Goal: Find specific page/section: Find specific page/section

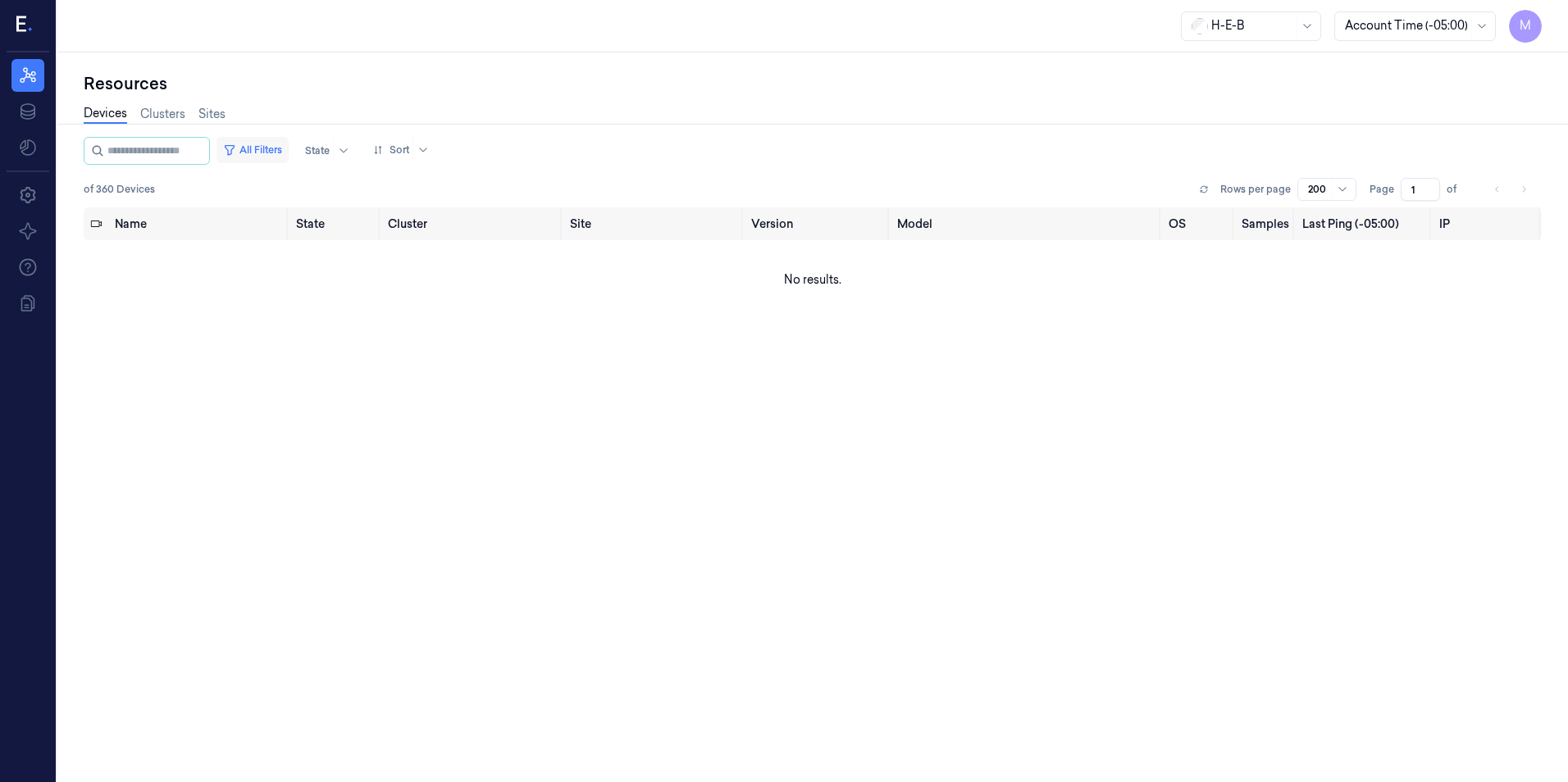
click at [281, 148] on button "All Filters" at bounding box center [253, 149] width 73 height 26
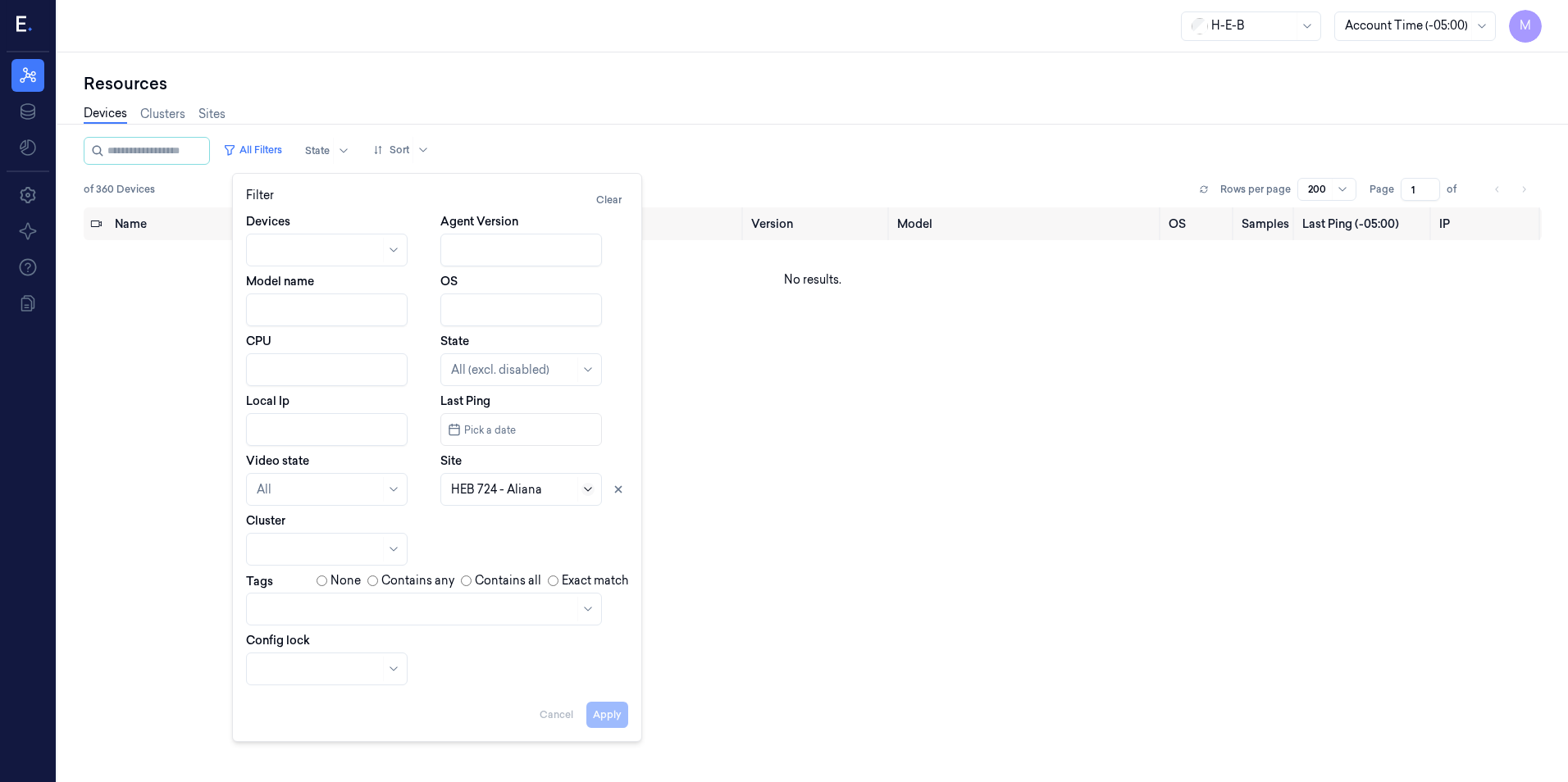
click at [590, 492] on icon at bounding box center [587, 489] width 13 height 13
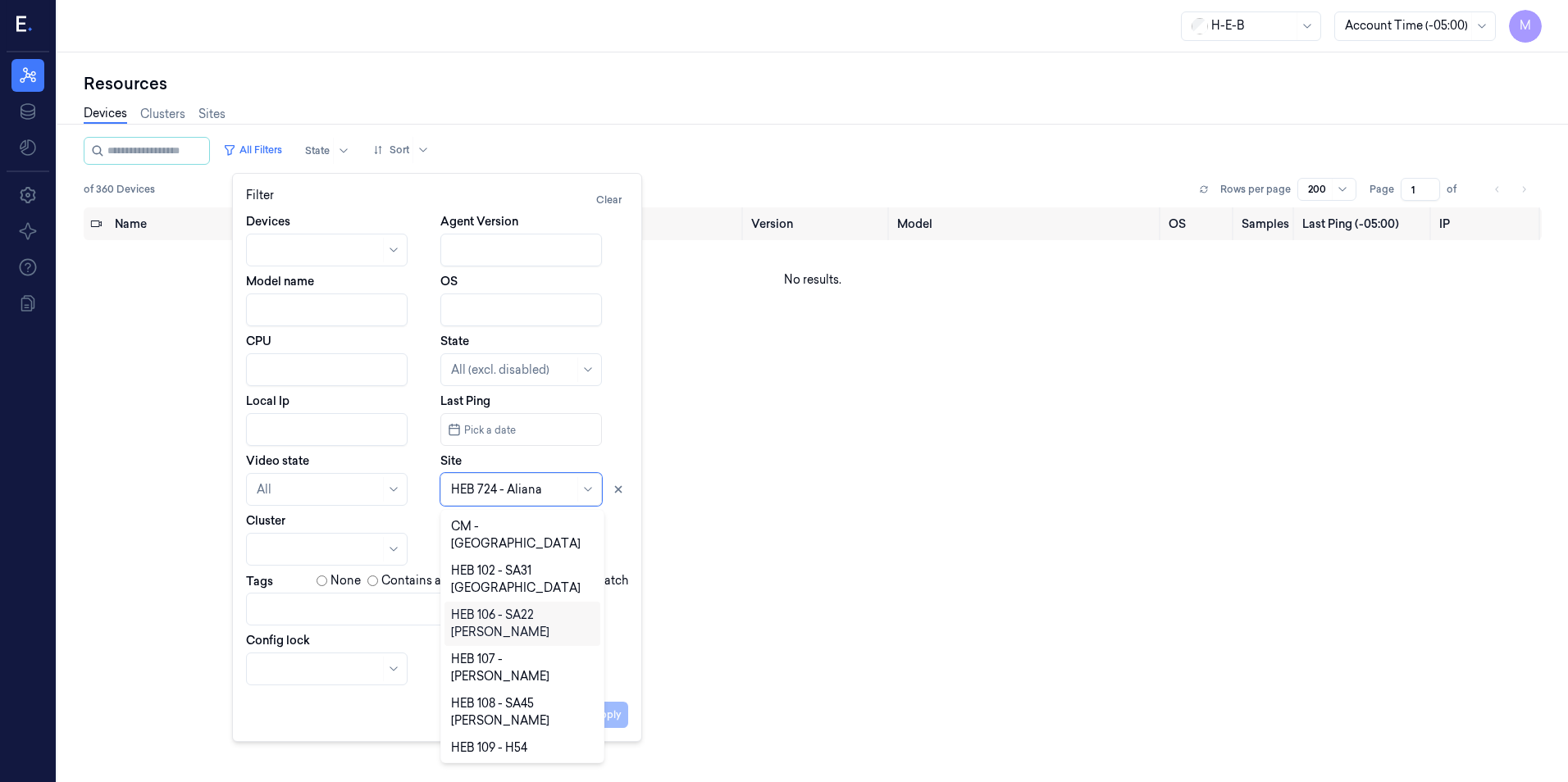
drag, startPoint x: 594, startPoint y: 586, endPoint x: 611, endPoint y: 713, distance: 128.1
click at [611, 713] on body "M Resources Data Settings About Support Documentation H-E-B Account Time (-05:0…" at bounding box center [784, 391] width 1568 height 782
click at [615, 489] on icon at bounding box center [618, 489] width 11 height 11
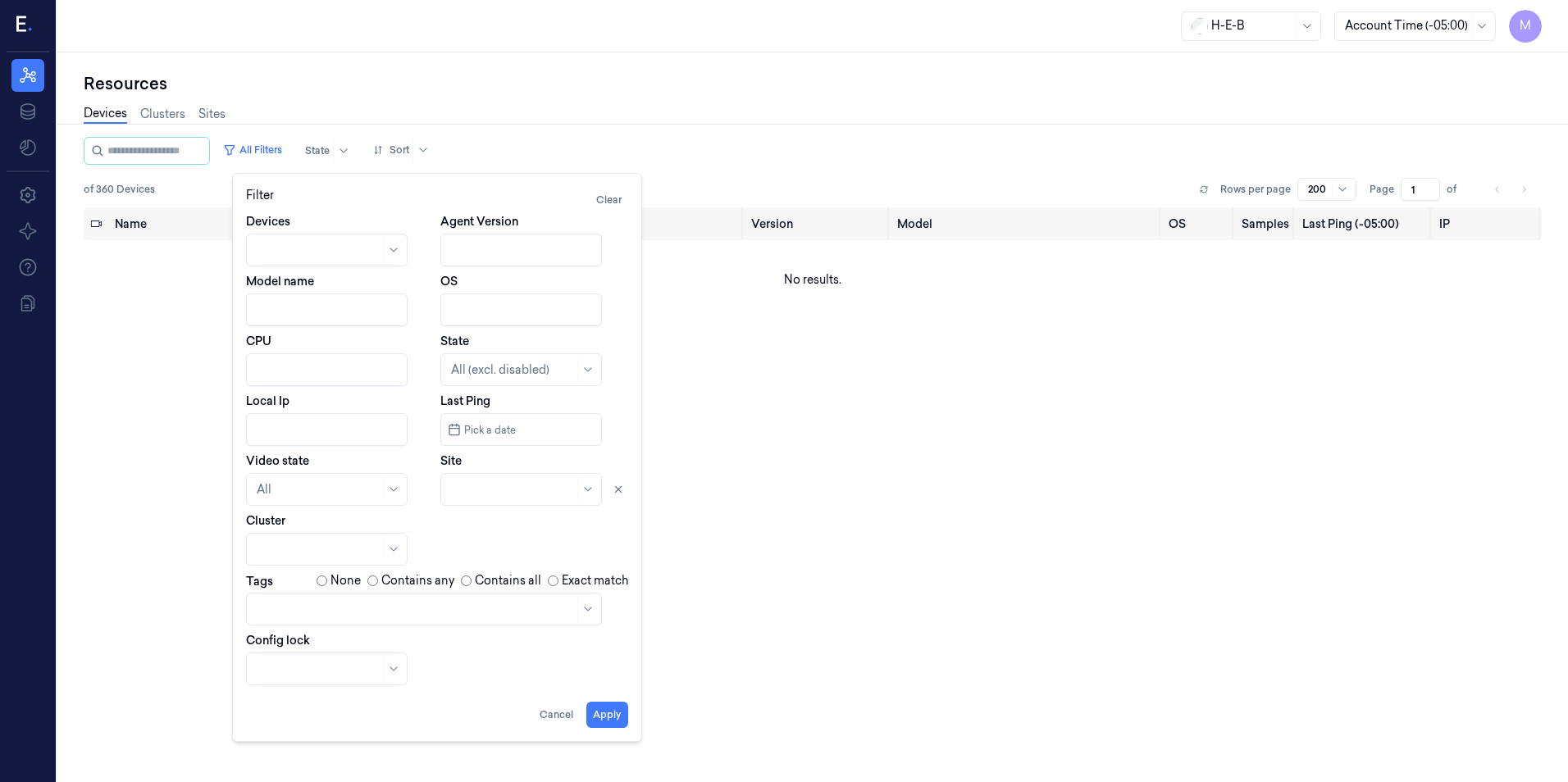
click at [537, 491] on div at bounding box center [513, 489] width 123 height 17
type input "705"
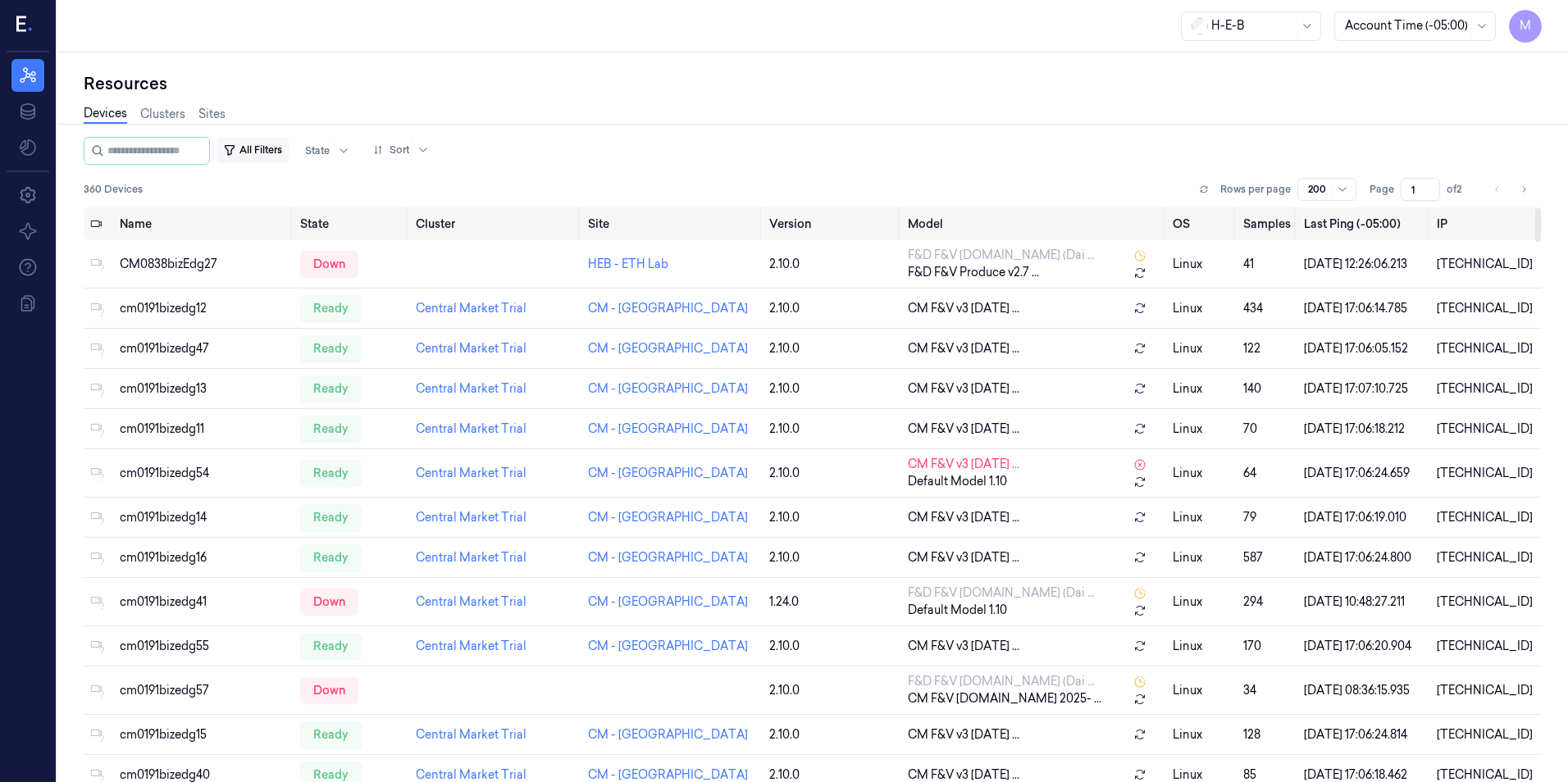
click at [269, 156] on button "All Filters" at bounding box center [253, 149] width 73 height 26
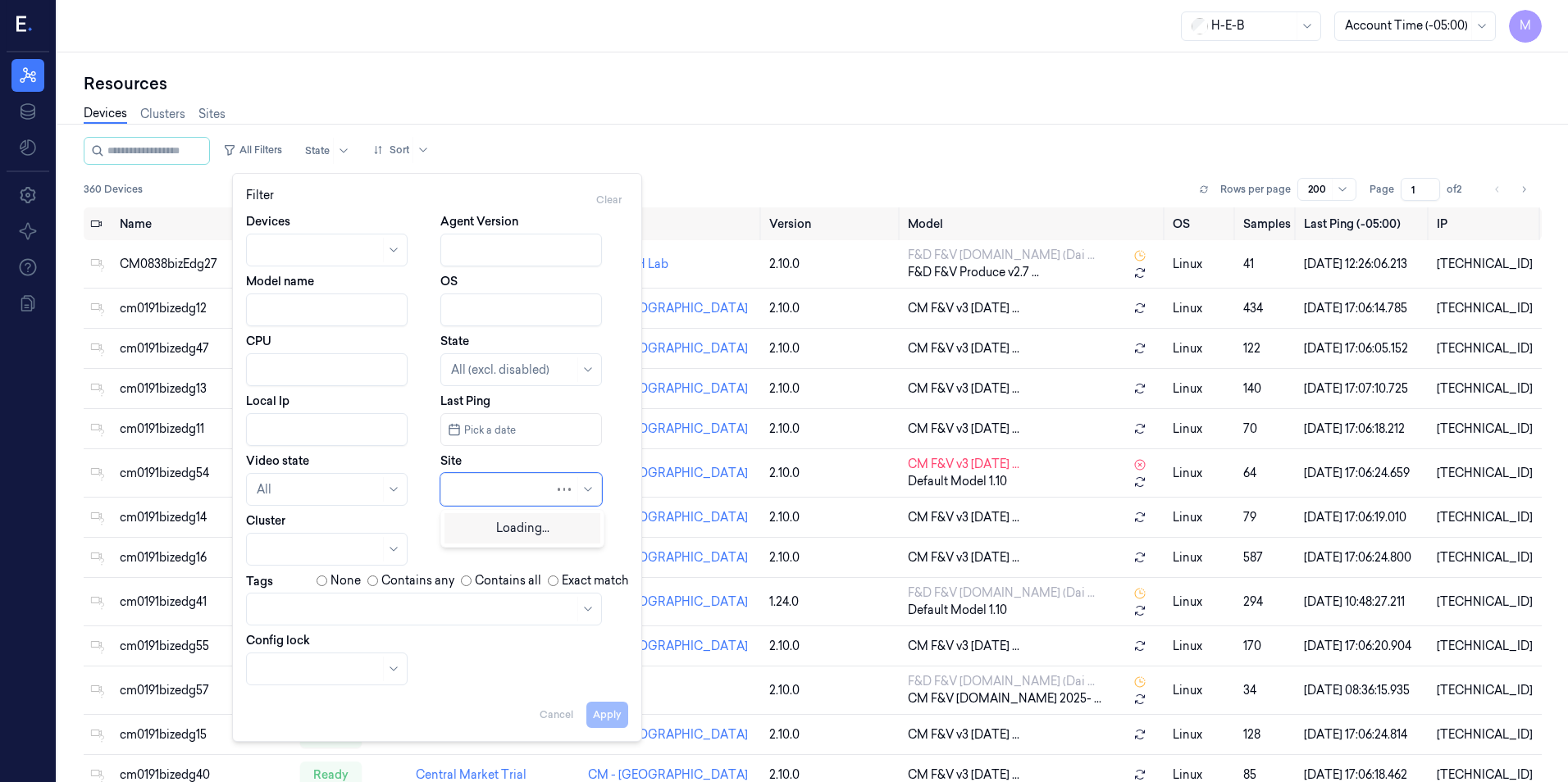
click at [463, 492] on div at bounding box center [502, 489] width 103 height 17
type input "705"
click at [486, 538] on div "HEB 705 - H63 [PERSON_NAME]" at bounding box center [522, 535] width 142 height 34
click at [601, 711] on button "Apply" at bounding box center [607, 715] width 42 height 26
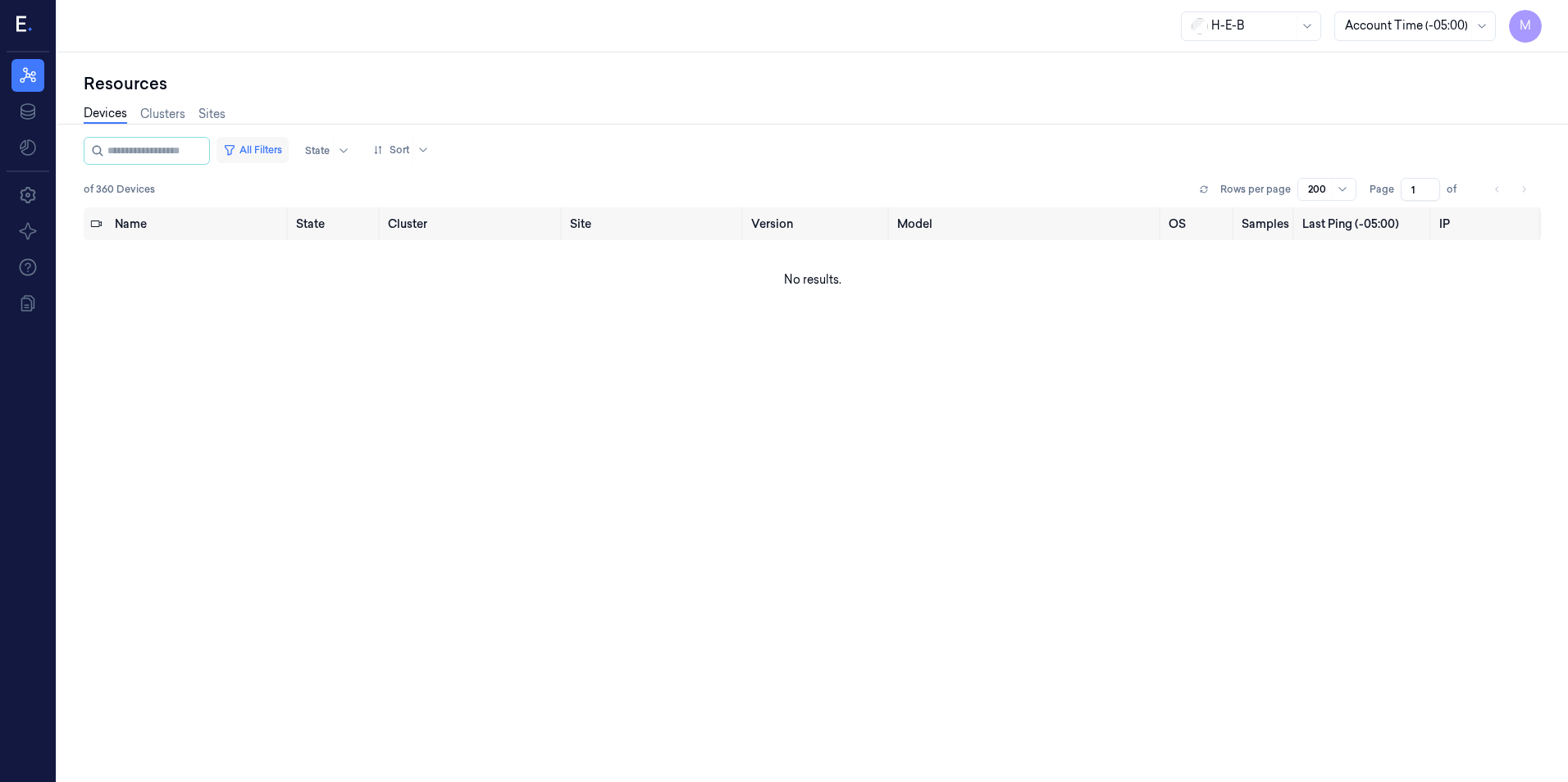
click at [286, 150] on button "All Filters" at bounding box center [253, 149] width 73 height 26
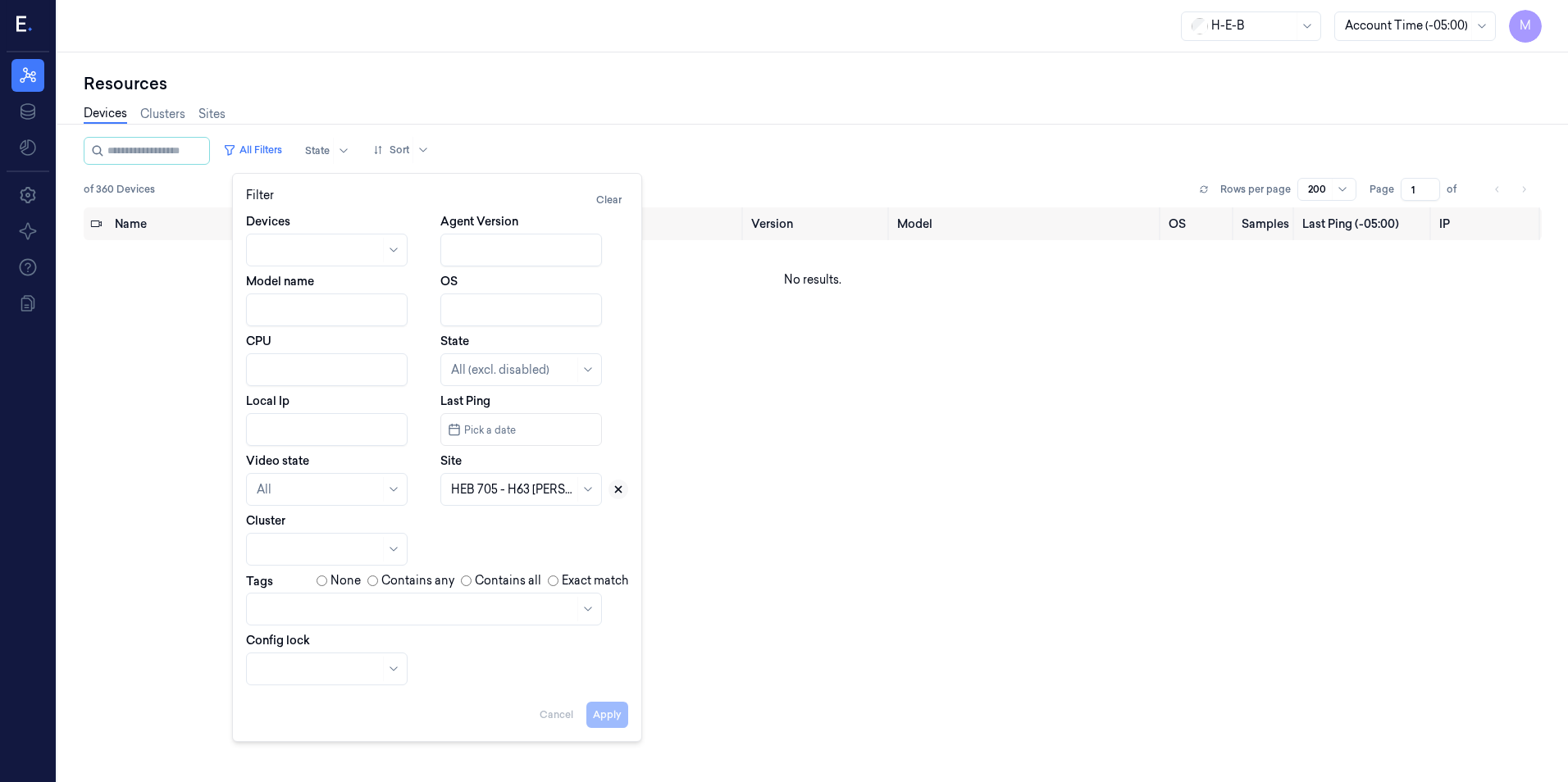
click at [618, 495] on icon at bounding box center [618, 489] width 11 height 11
click at [519, 490] on div at bounding box center [513, 489] width 123 height 17
type input "210"
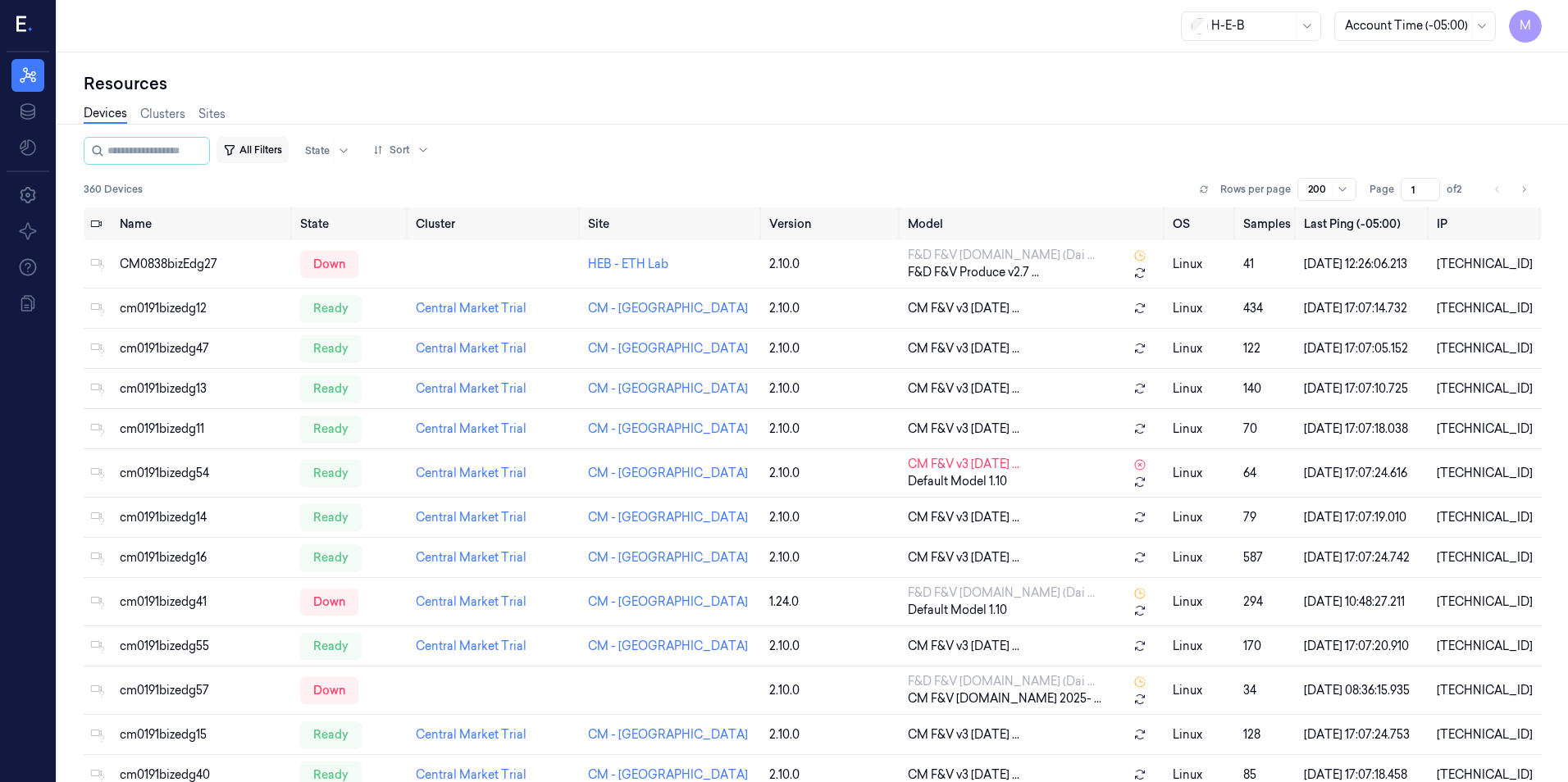
click at [265, 146] on button "All Filters" at bounding box center [253, 149] width 73 height 26
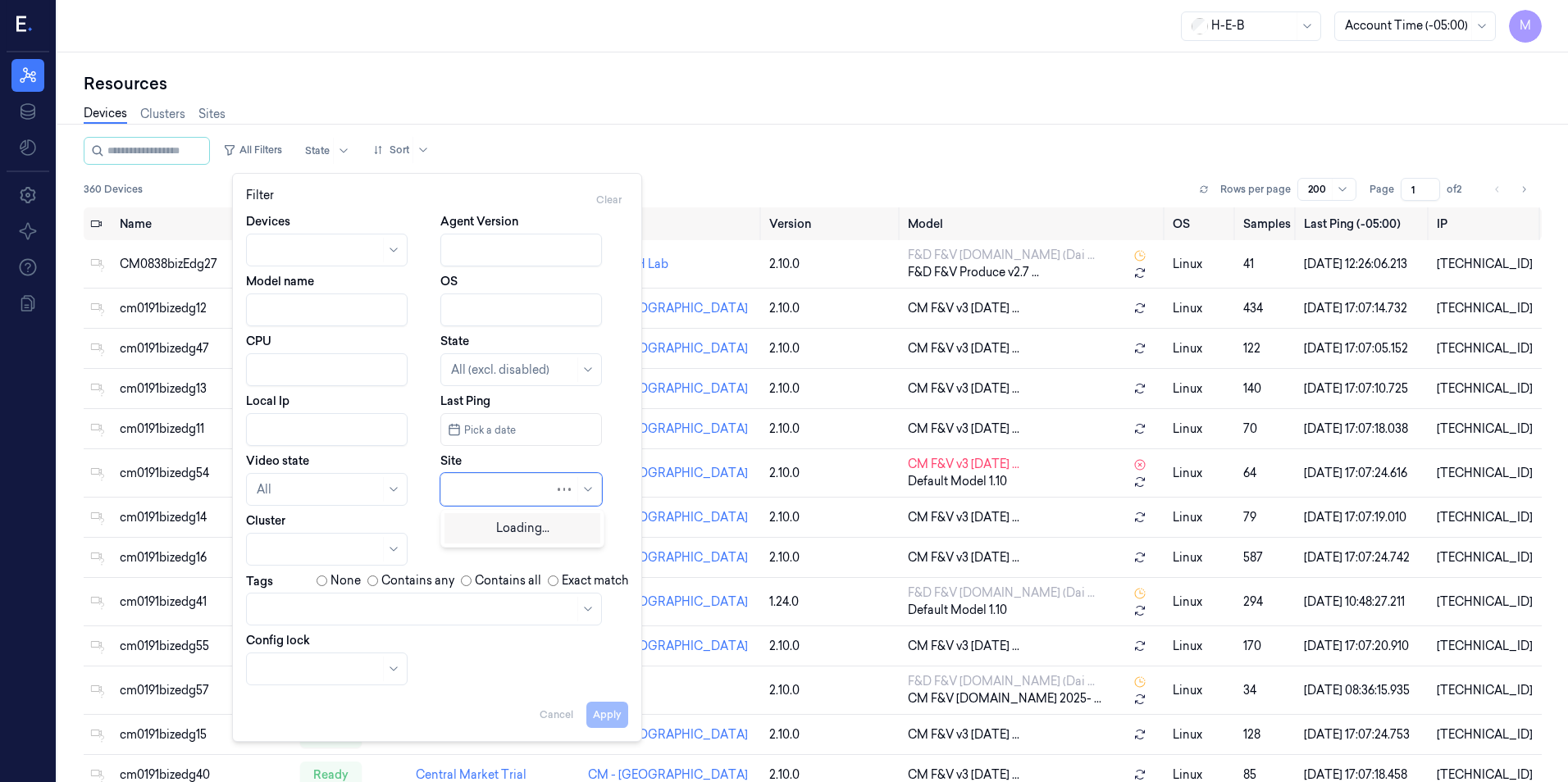
click at [520, 488] on div at bounding box center [502, 489] width 103 height 17
type input "210"
click at [511, 530] on div "HEB 210 - CC06 [PERSON_NAME]" at bounding box center [522, 535] width 142 height 34
click at [613, 717] on button "Apply" at bounding box center [607, 715] width 42 height 26
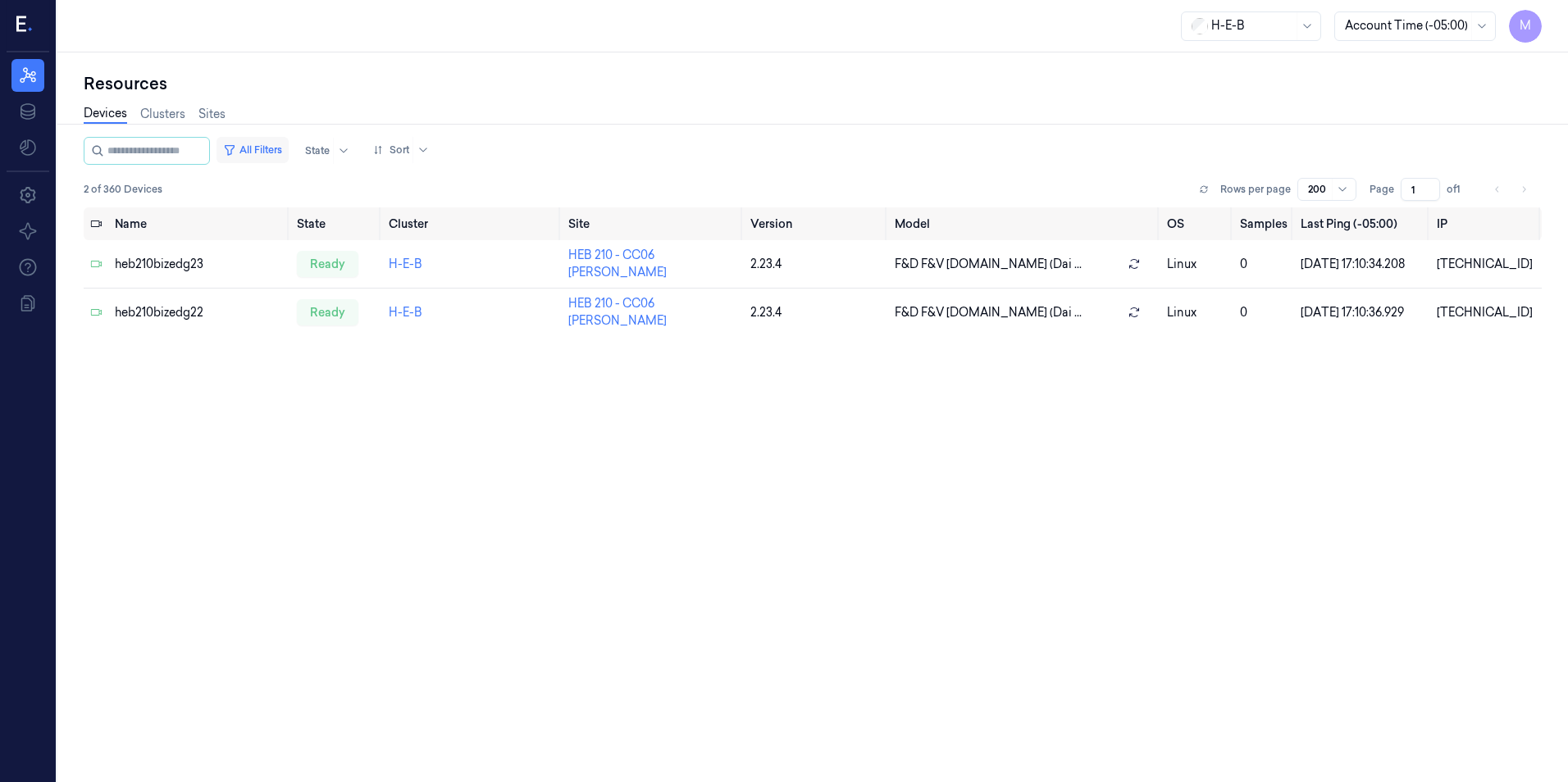
click at [288, 150] on button "All Filters" at bounding box center [253, 149] width 73 height 26
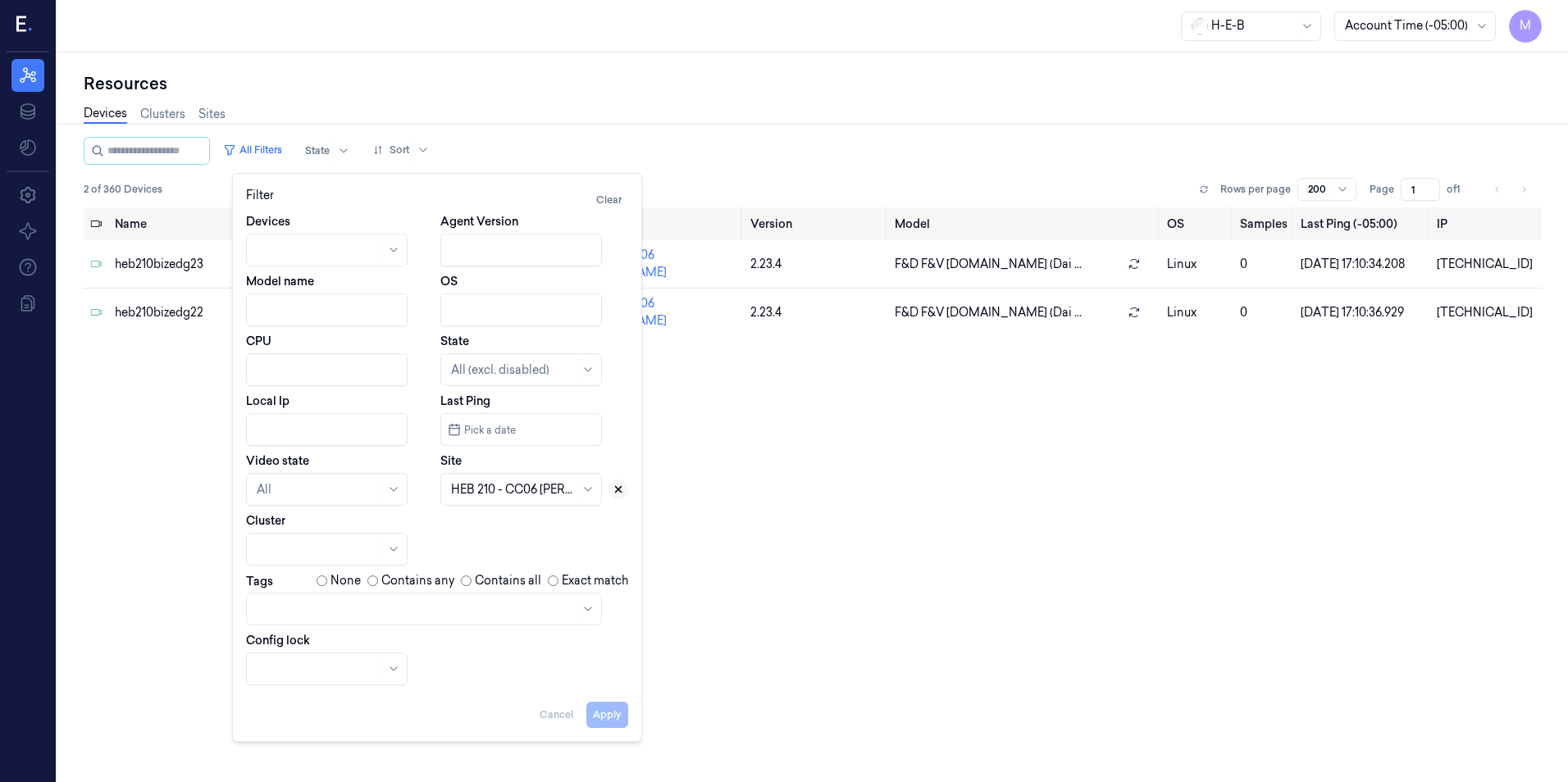
click at [620, 489] on icon at bounding box center [618, 489] width 11 height 11
click at [508, 492] on div at bounding box center [502, 489] width 103 height 17
type input "736"
click at [502, 543] on div "HEB 736 - [GEOGRAPHIC_DATA]" at bounding box center [522, 535] width 142 height 34
click at [608, 723] on button "Apply" at bounding box center [607, 715] width 42 height 26
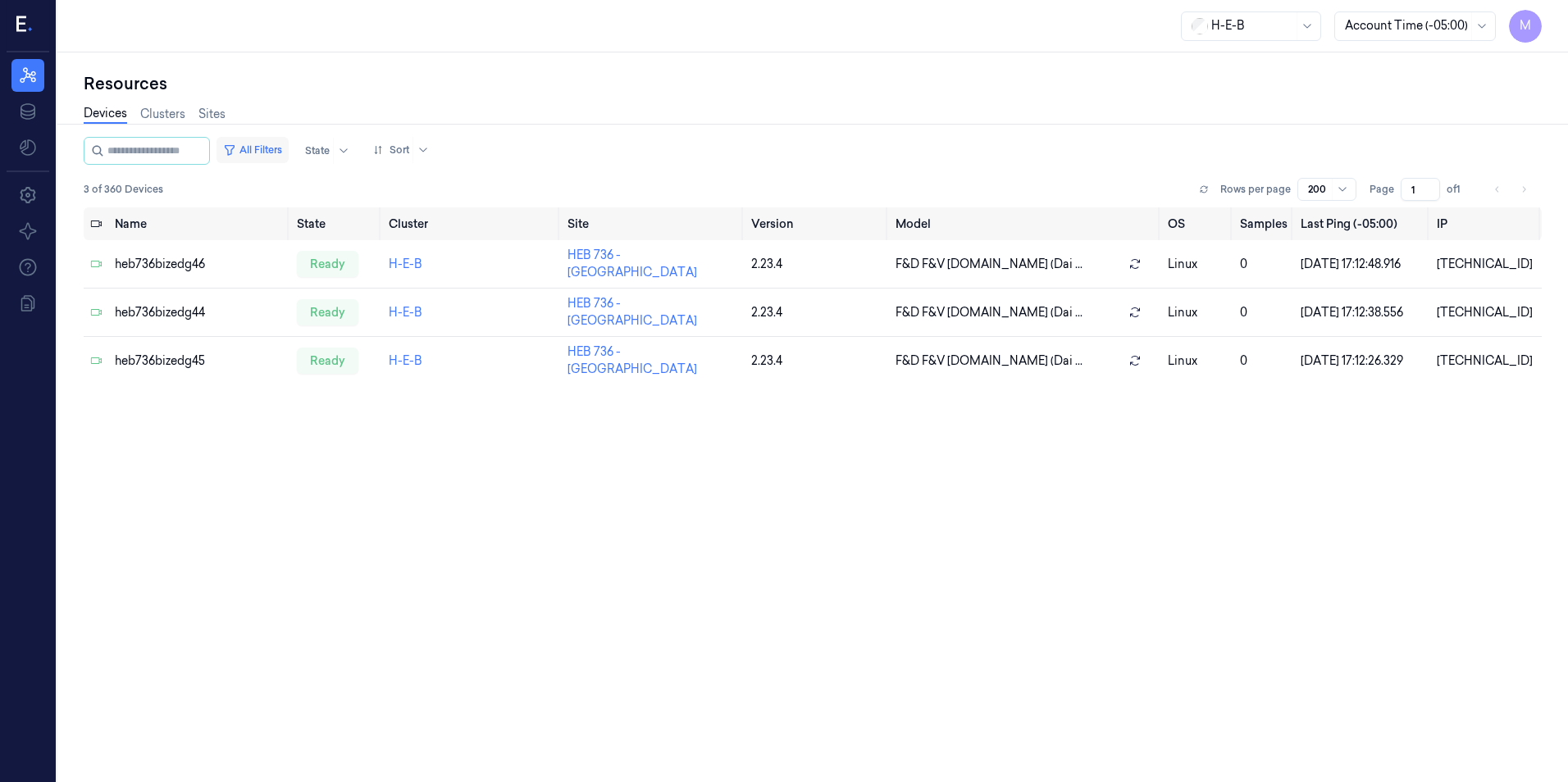
click at [280, 146] on button "All Filters" at bounding box center [253, 149] width 73 height 26
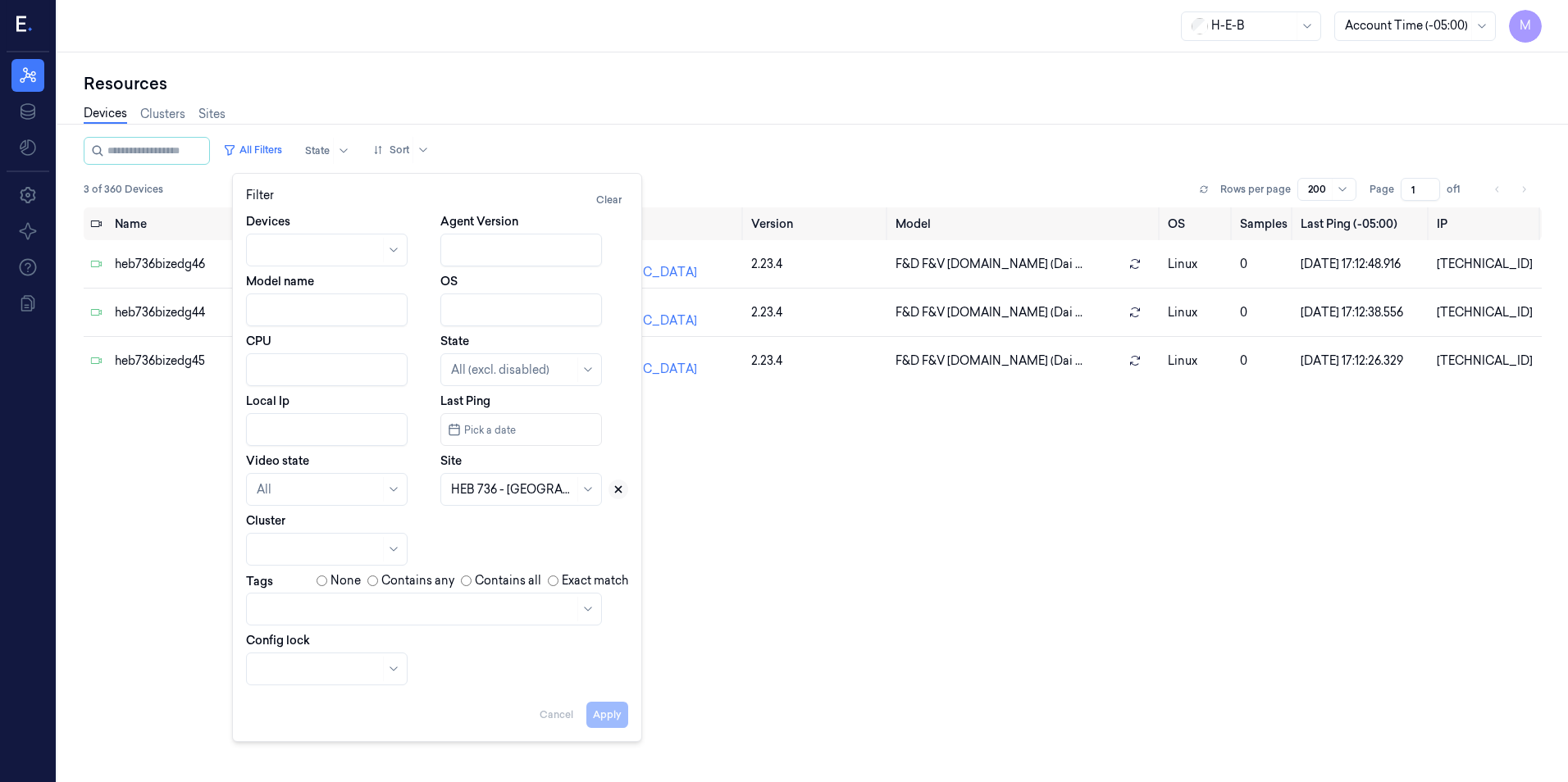
click at [614, 487] on icon at bounding box center [618, 489] width 11 height 11
click at [508, 489] on div at bounding box center [502, 489] width 103 height 17
type input "696"
click at [491, 527] on div "HEB 696 - [PERSON_NAME]" at bounding box center [522, 535] width 142 height 34
click at [598, 720] on button "Apply" at bounding box center [607, 715] width 42 height 26
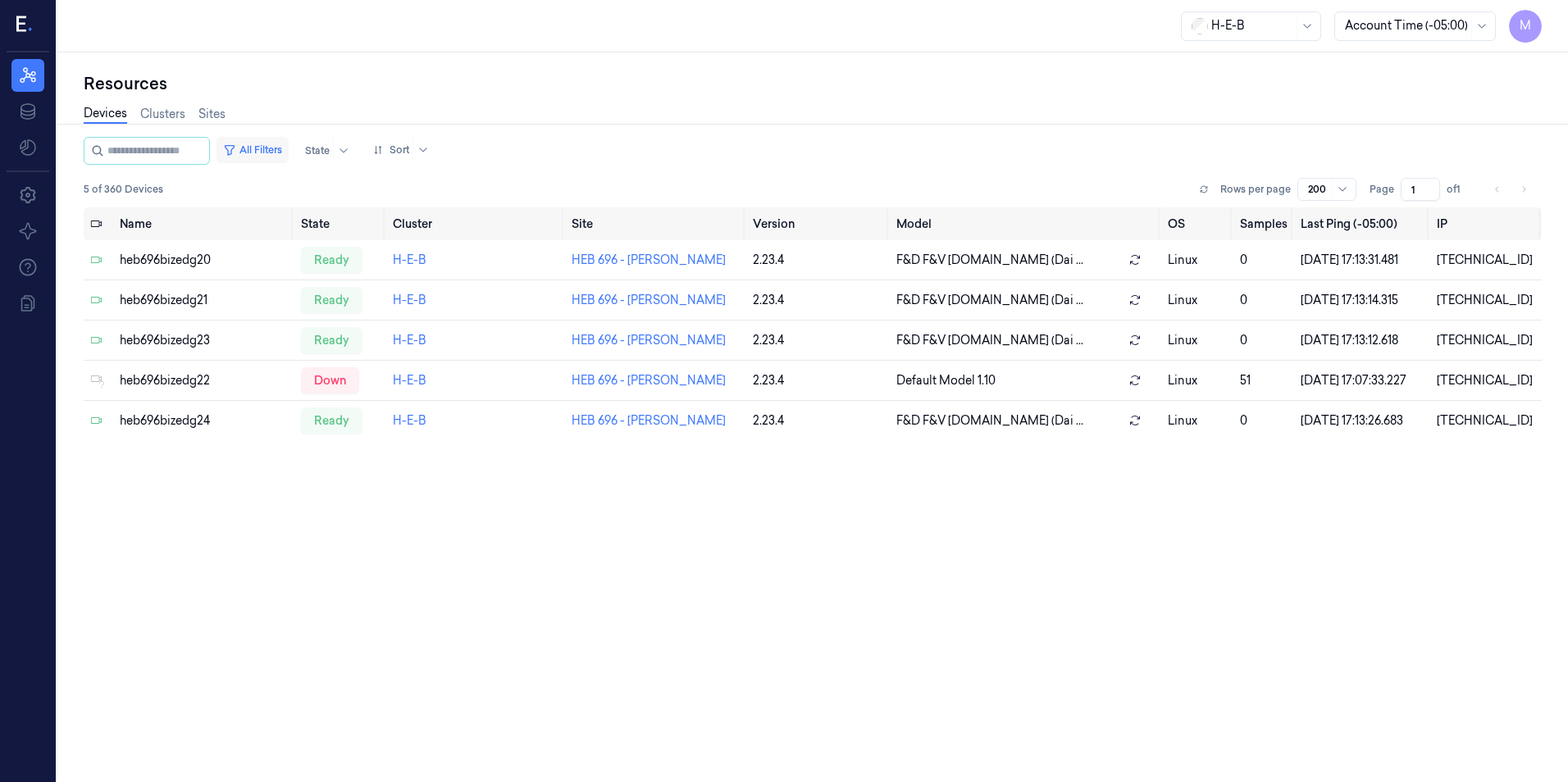
click at [288, 152] on button "All Filters" at bounding box center [253, 149] width 73 height 26
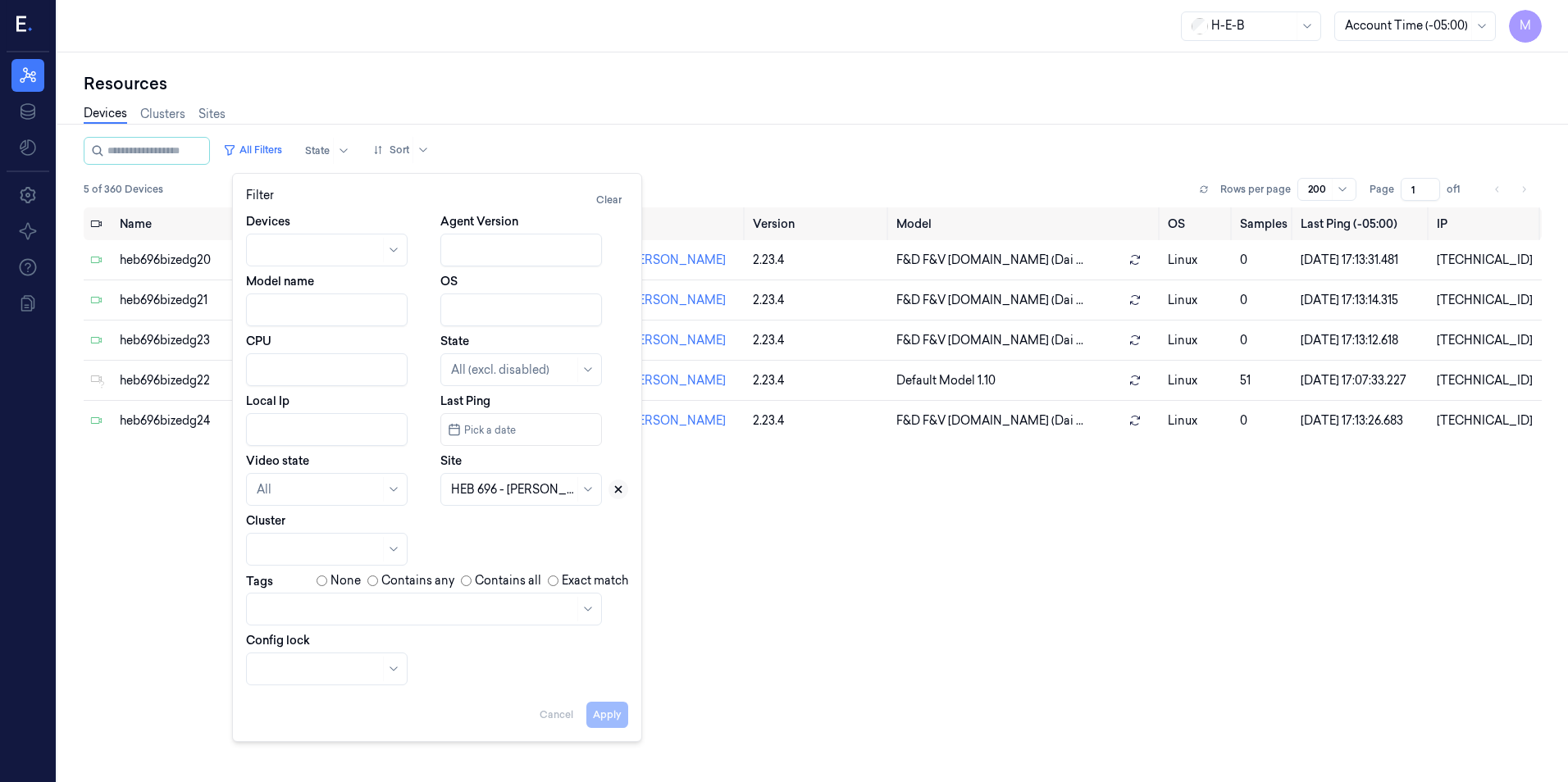
click at [614, 486] on icon at bounding box center [618, 489] width 11 height 11
click at [516, 487] on div at bounding box center [513, 489] width 123 height 17
type input "746"
click at [517, 533] on div "HEB 746 - [GEOGRAPHIC_DATA] 03" at bounding box center [522, 543] width 142 height 52
click at [620, 719] on button "Apply" at bounding box center [607, 715] width 42 height 26
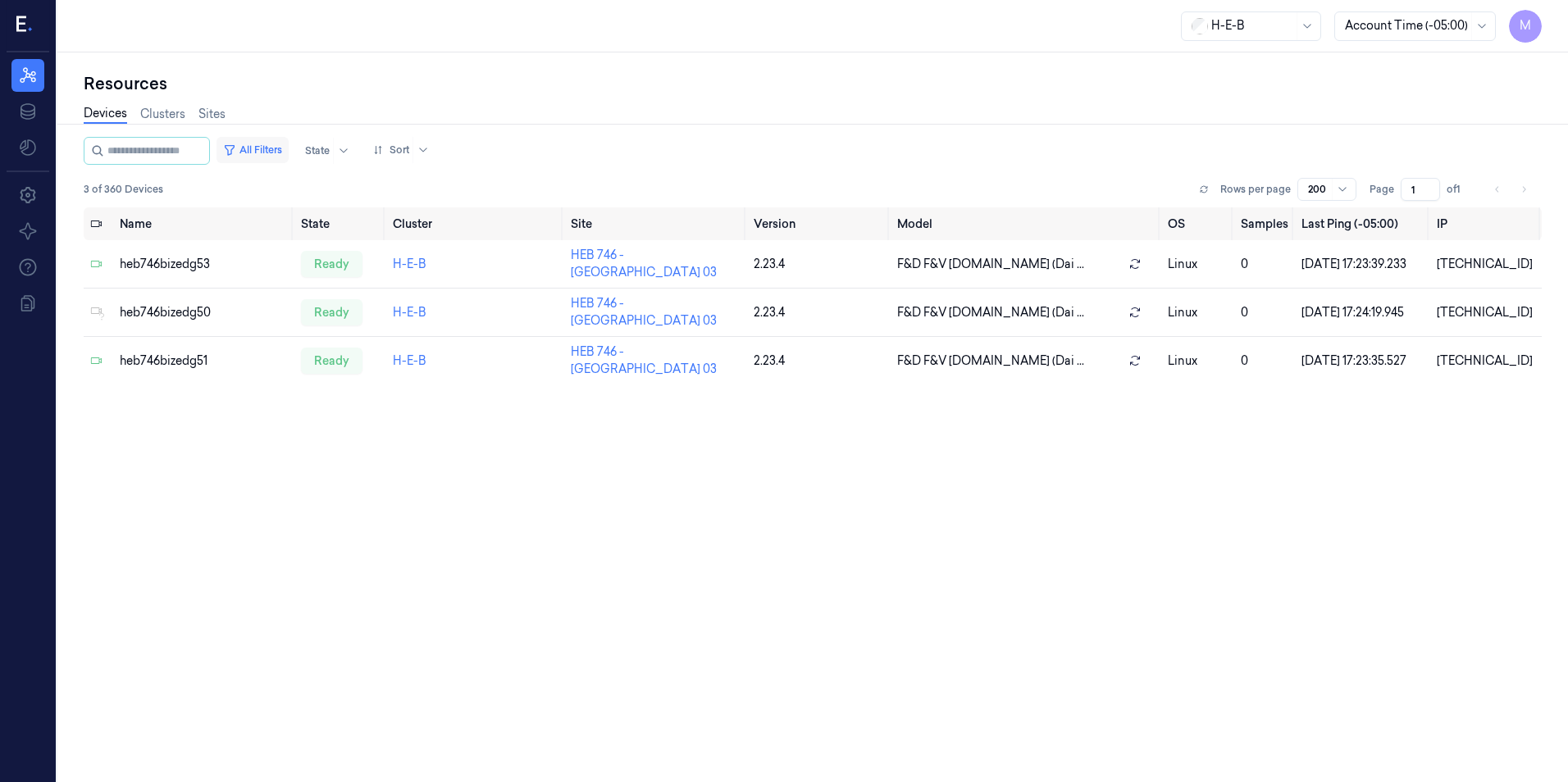
click at [281, 150] on button "All Filters" at bounding box center [253, 149] width 73 height 26
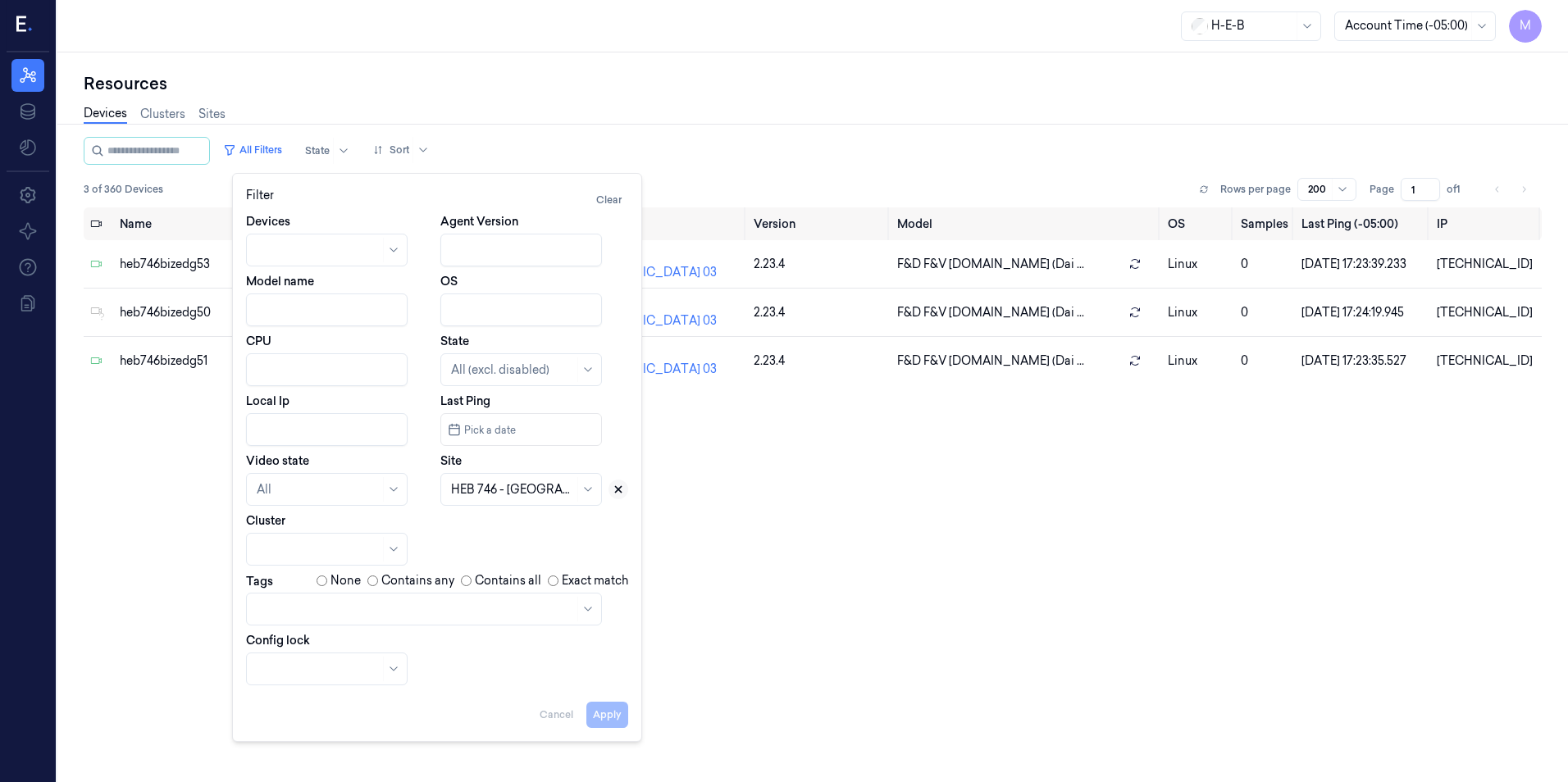
click at [623, 492] on icon at bounding box center [618, 489] width 11 height 11
click at [517, 491] on div at bounding box center [513, 489] width 123 height 17
type input "794"
click at [502, 528] on div "HEB 794 - [PERSON_NAME]" at bounding box center [522, 535] width 142 height 34
click at [609, 719] on button "Apply" at bounding box center [607, 715] width 42 height 26
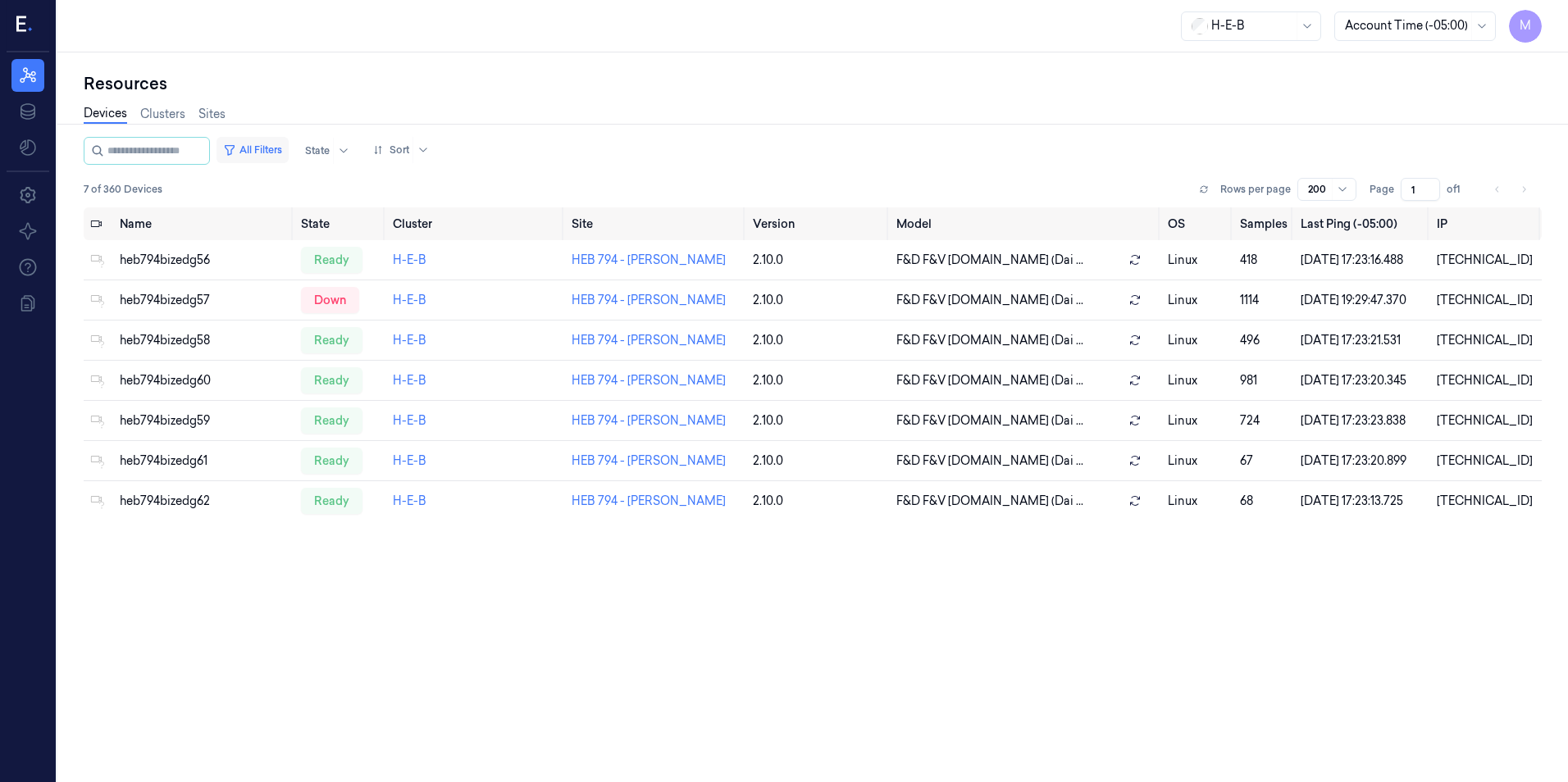
click at [288, 151] on button "All Filters" at bounding box center [253, 149] width 73 height 26
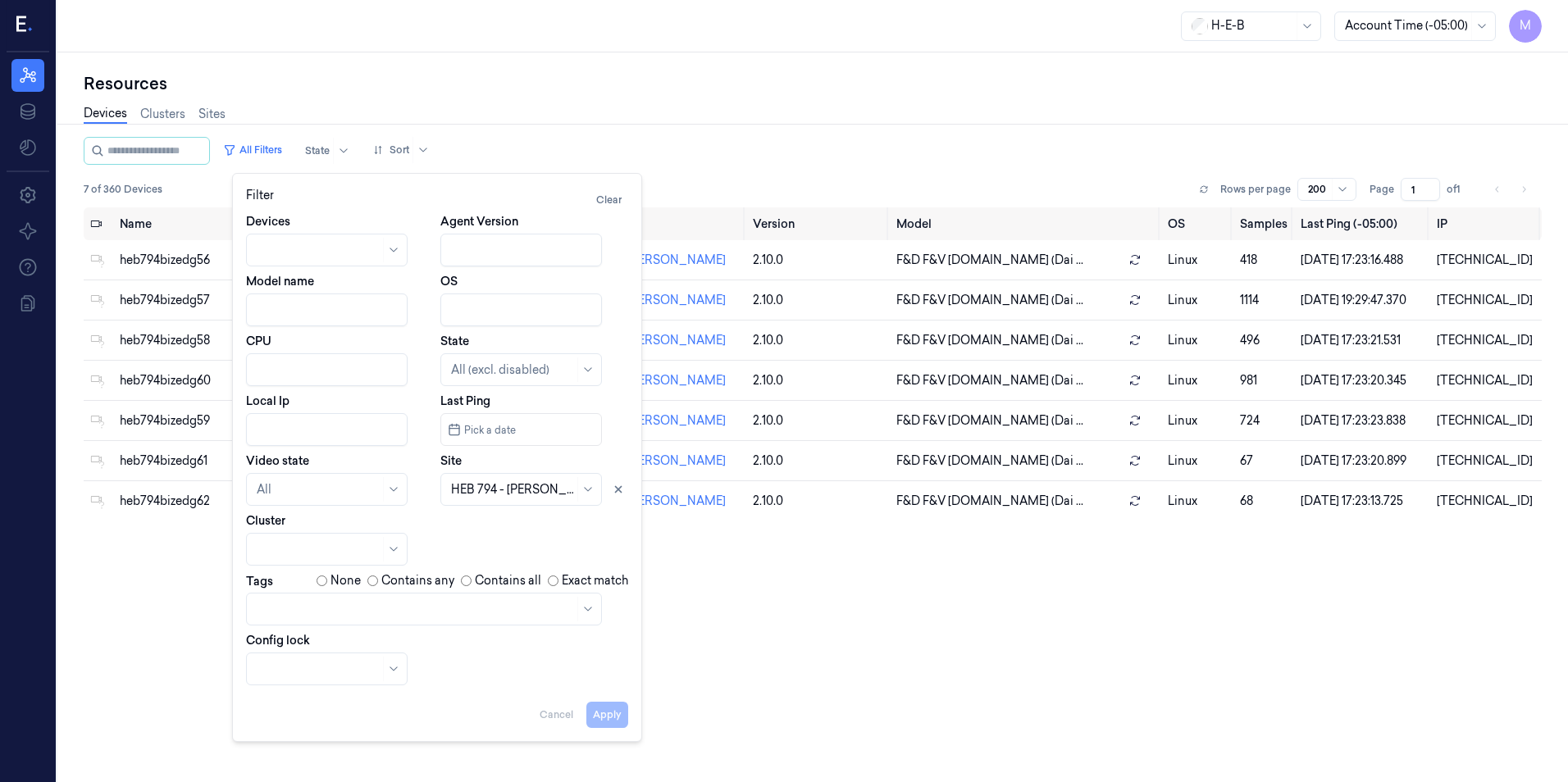
click at [283, 436] on input "Local Ip" at bounding box center [326, 429] width 161 height 32
click at [537, 490] on div at bounding box center [502, 489] width 103 height 17
click at [618, 489] on icon at bounding box center [618, 489] width 6 height 6
click at [612, 715] on button "Apply" at bounding box center [607, 715] width 42 height 26
type input "10.79.42"
